Goal: Transaction & Acquisition: Download file/media

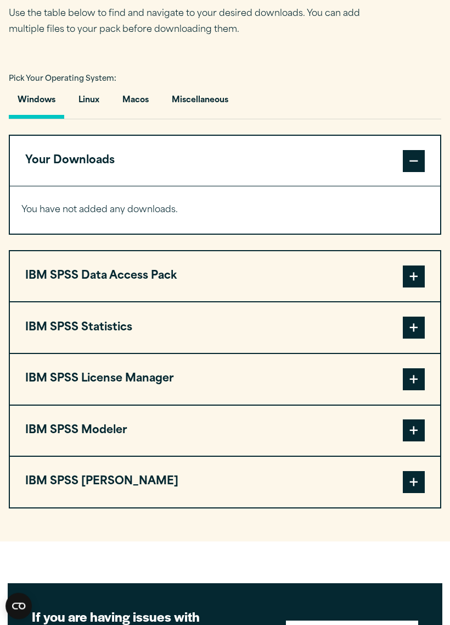
scroll to position [682, 0]
click at [410, 331] on span at bounding box center [414, 327] width 22 height 22
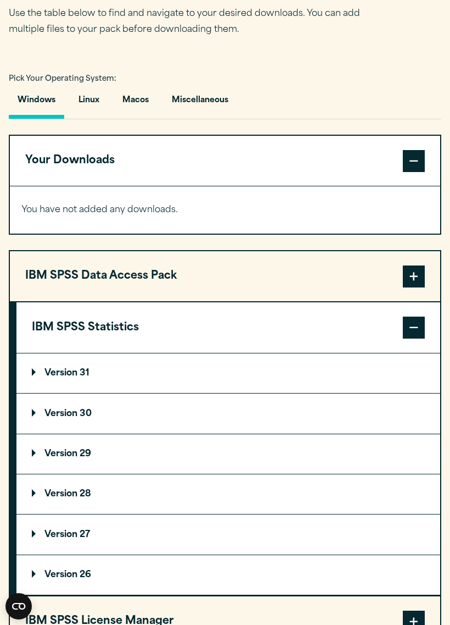
click at [89, 416] on p "Version 30" at bounding box center [62, 413] width 60 height 9
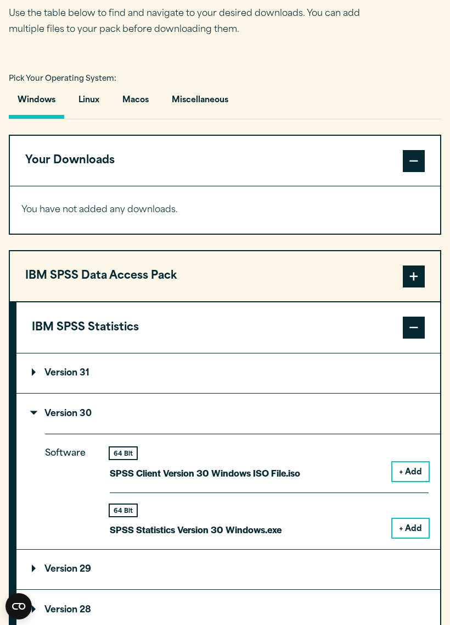
click at [413, 521] on button "+ Add" at bounding box center [411, 528] width 36 height 19
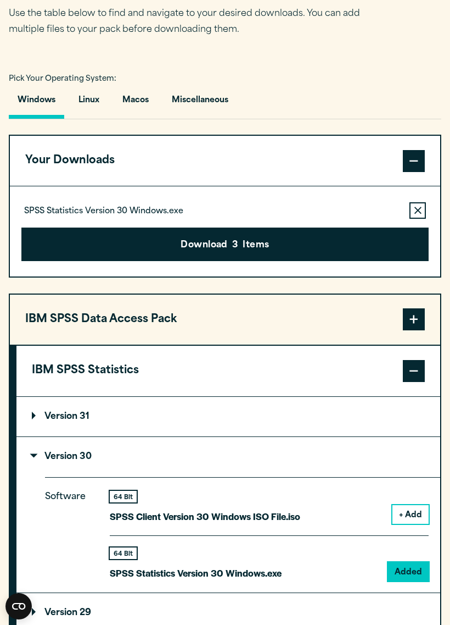
click at [414, 208] on button "Remove this item from your software download list" at bounding box center [418, 210] width 16 height 16
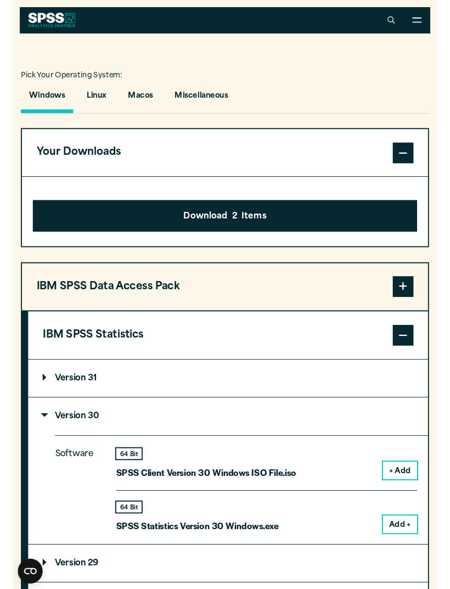
scroll to position [672, 0]
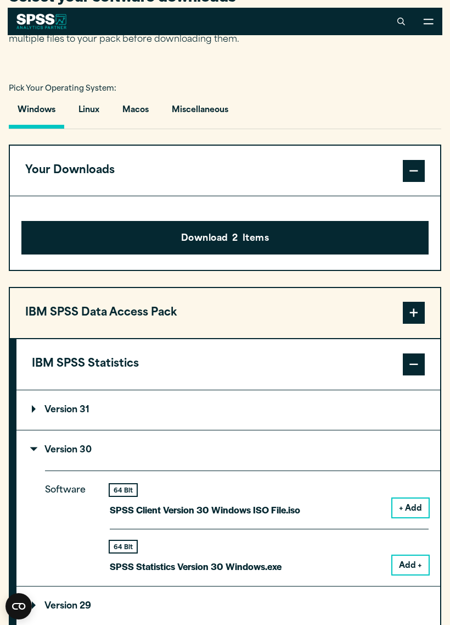
click at [421, 166] on span at bounding box center [414, 171] width 22 height 22
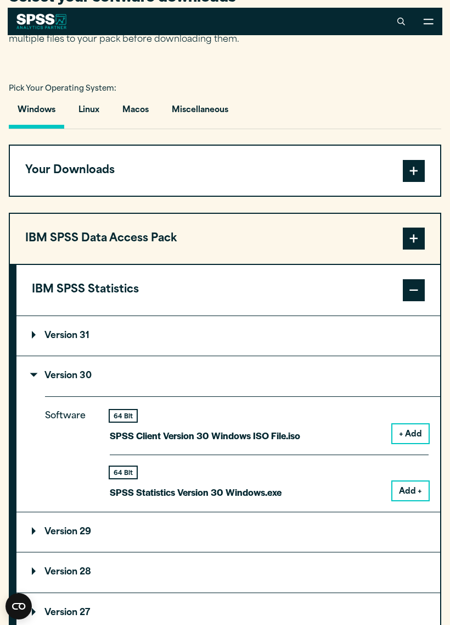
click at [420, 174] on span at bounding box center [414, 171] width 22 height 22
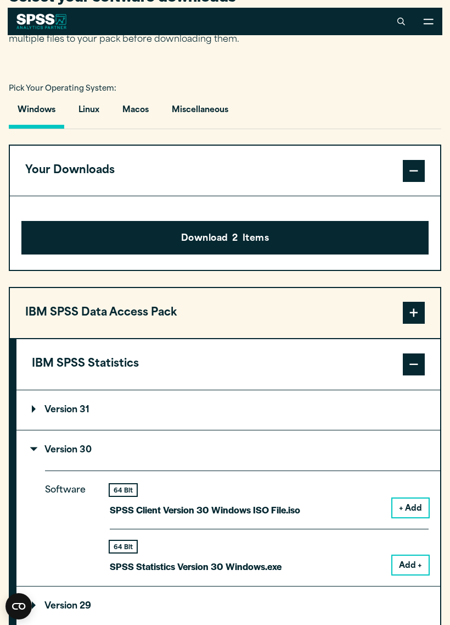
click at [411, 556] on button "Add +" at bounding box center [411, 564] width 36 height 19
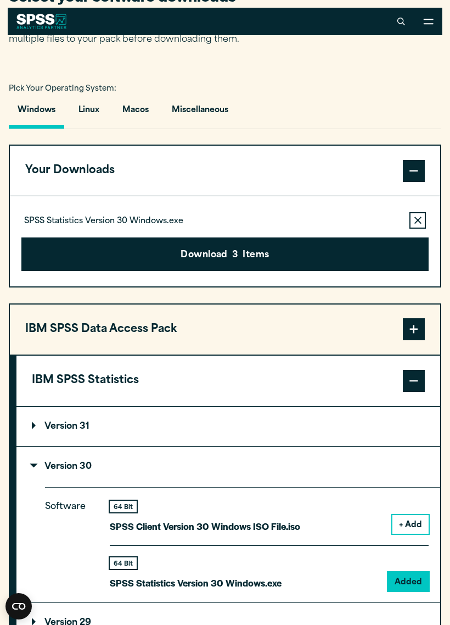
click at [281, 261] on button "Download 3 Items" at bounding box center [225, 254] width 408 height 34
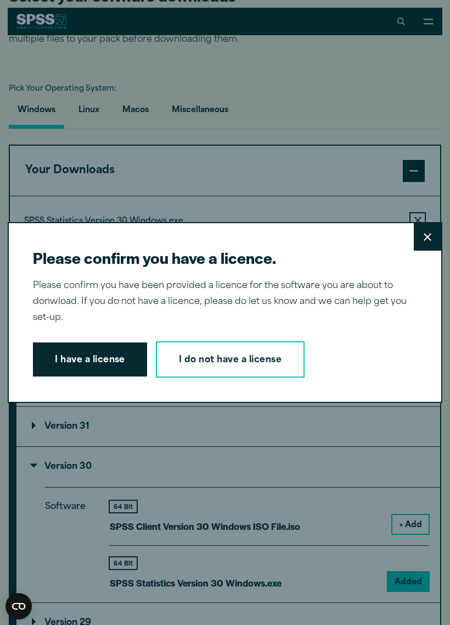
click at [67, 355] on button "I have a license" at bounding box center [90, 359] width 114 height 34
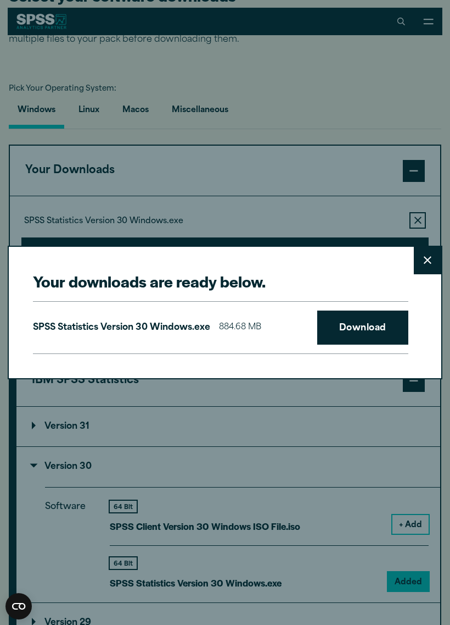
click at [369, 326] on link "Download" at bounding box center [362, 327] width 91 height 34
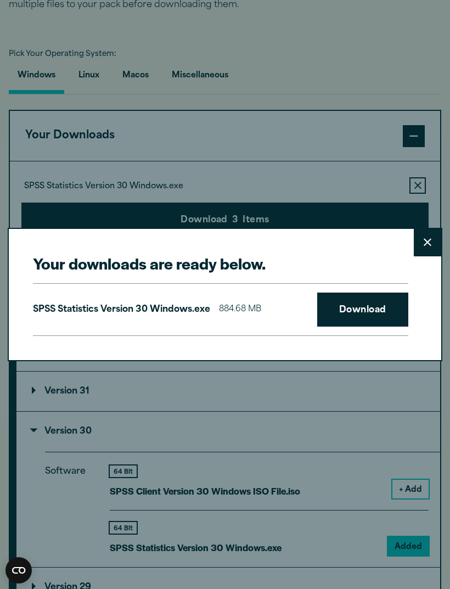
scroll to position [707, 0]
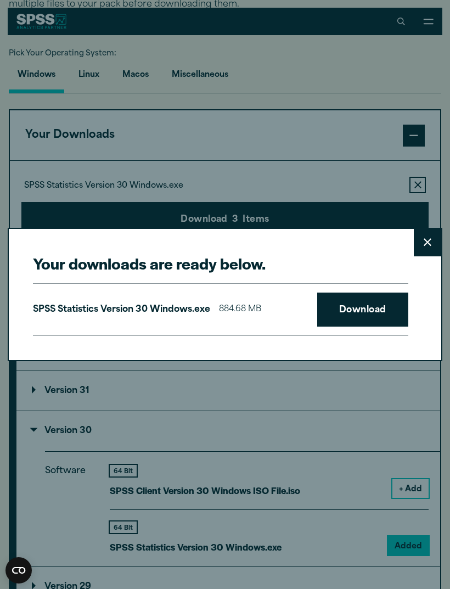
click at [426, 242] on icon at bounding box center [428, 243] width 8 height 8
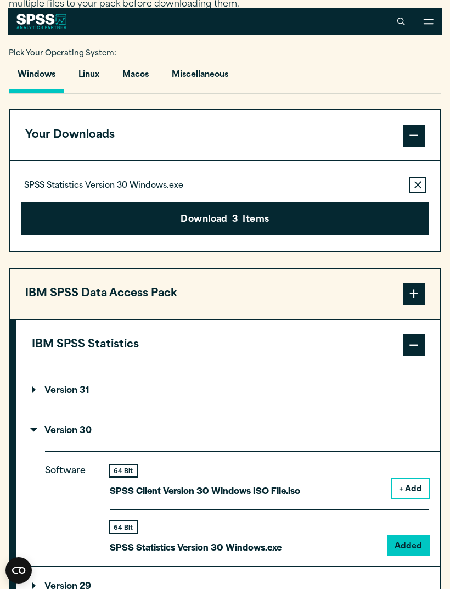
click at [425, 237] on div "Your downloads are ready below. Close SPSS Statistics Version 30 Windows.exe 88…" at bounding box center [225, 294] width 450 height 589
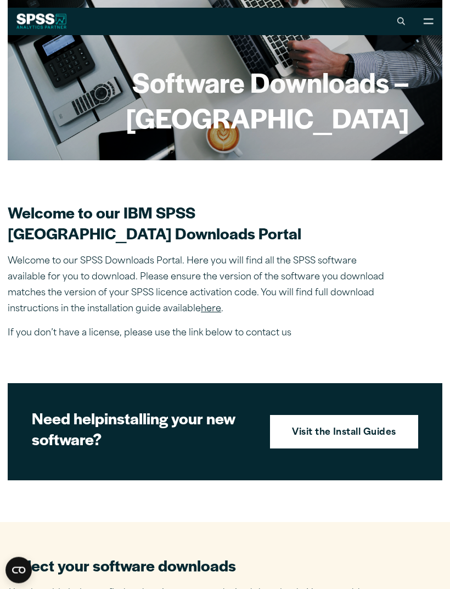
scroll to position [46, 0]
